Goal: Task Accomplishment & Management: Manage account settings

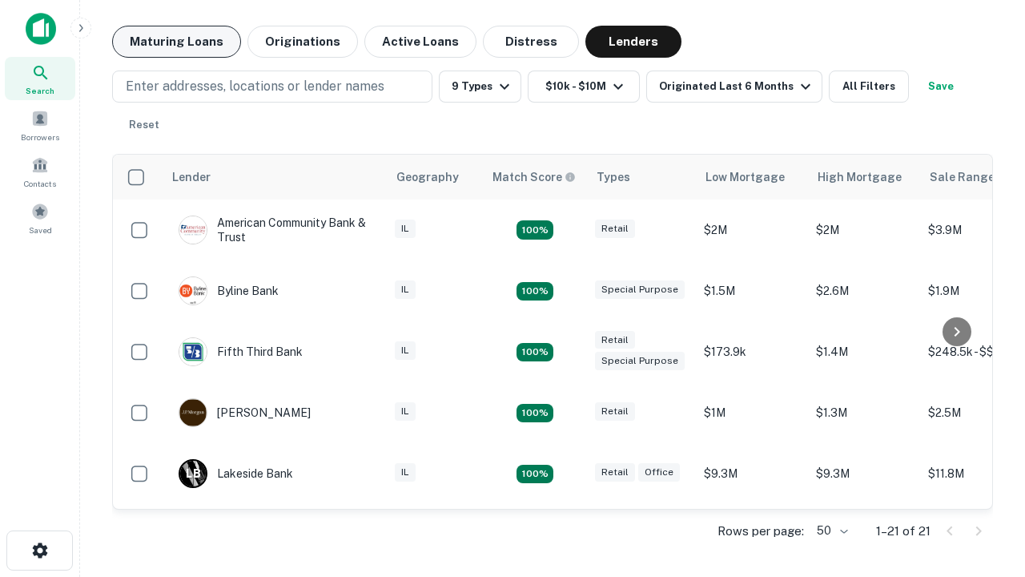
click at [176, 42] on button "Maturing Loans" at bounding box center [176, 42] width 129 height 32
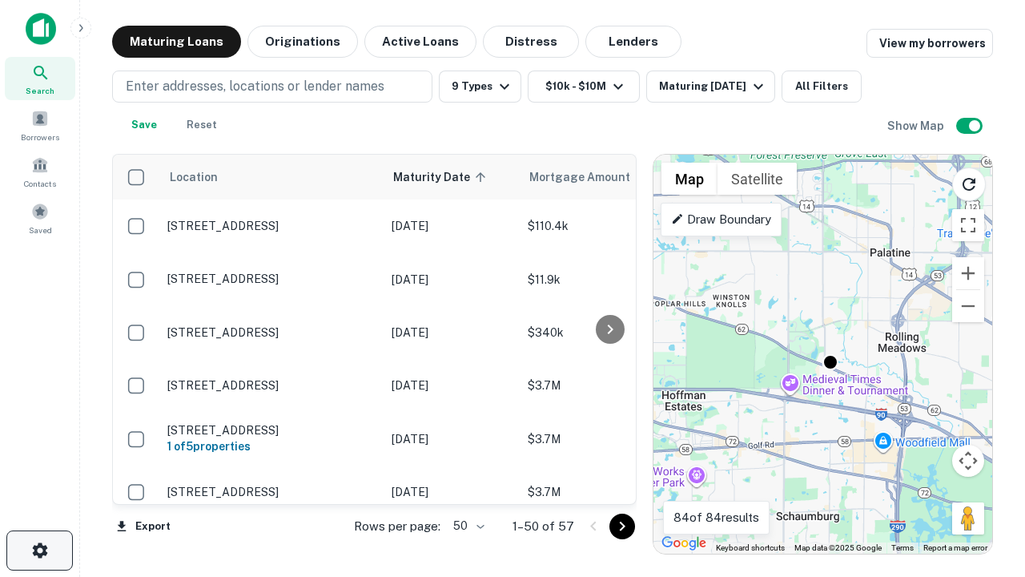
click at [39, 550] on icon "button" at bounding box center [39, 550] width 19 height 19
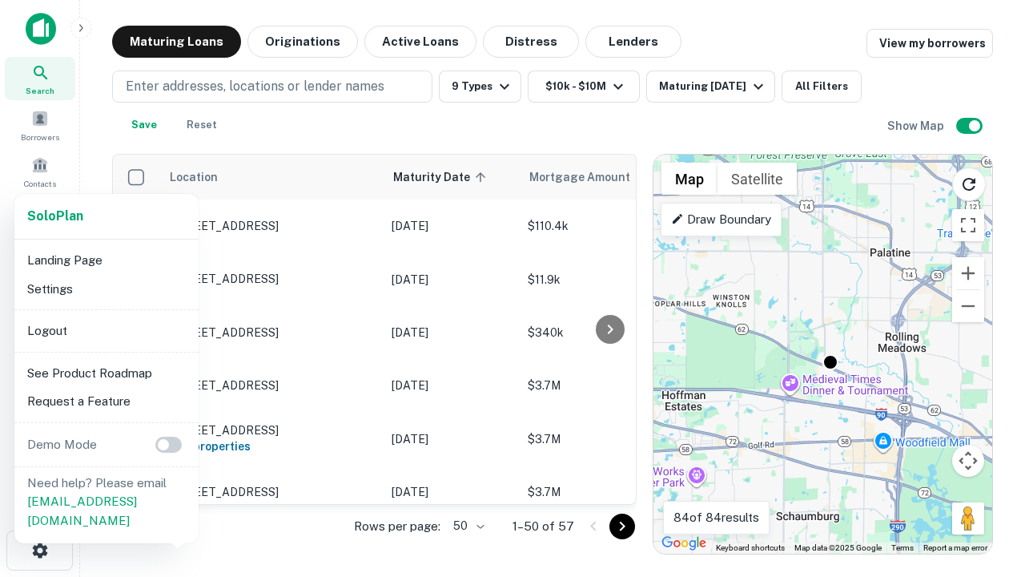
click at [106, 330] on li "Logout" at bounding box center [106, 330] width 171 height 29
